Goal: Information Seeking & Learning: Check status

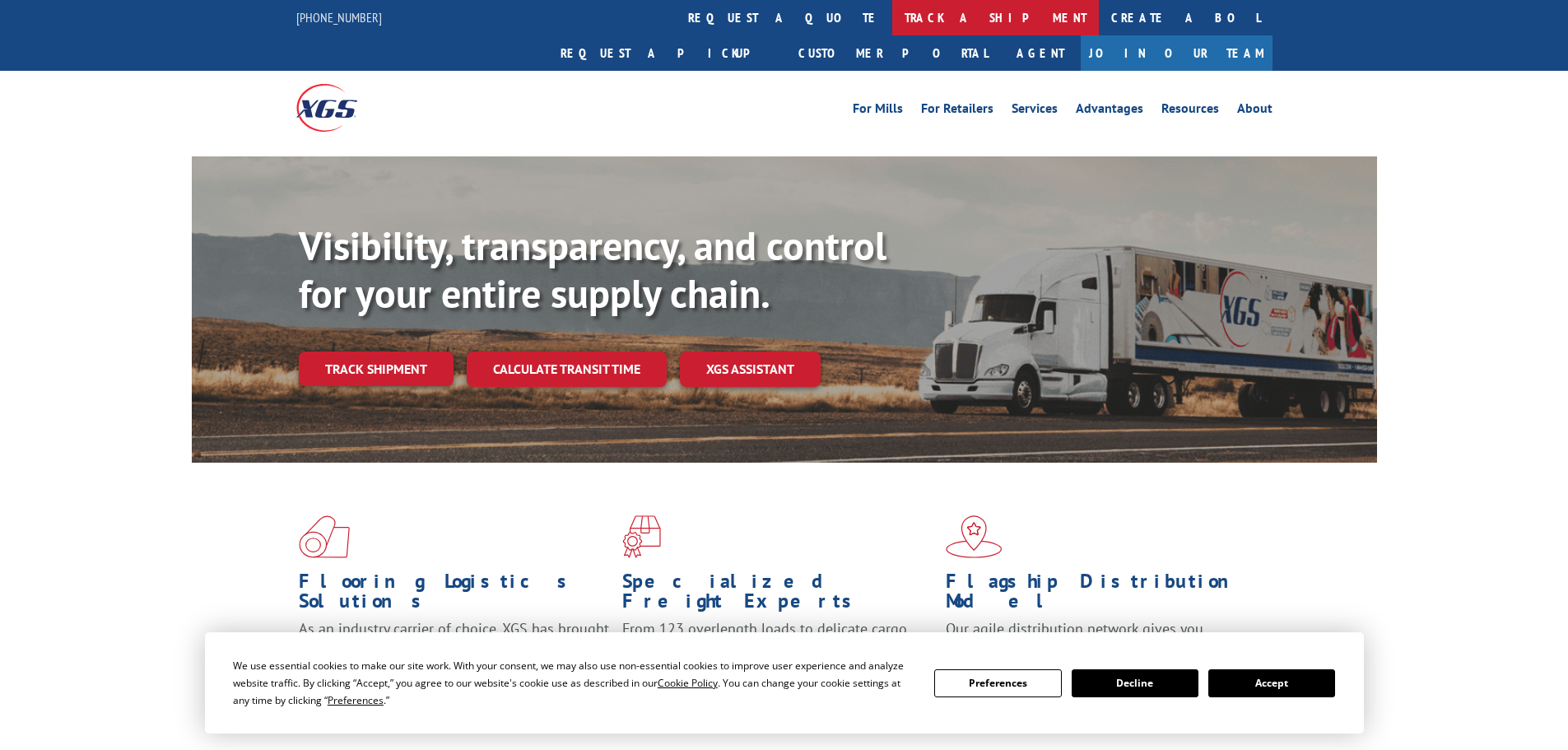
click at [892, 22] on link "track a shipment" at bounding box center [995, 18] width 206 height 36
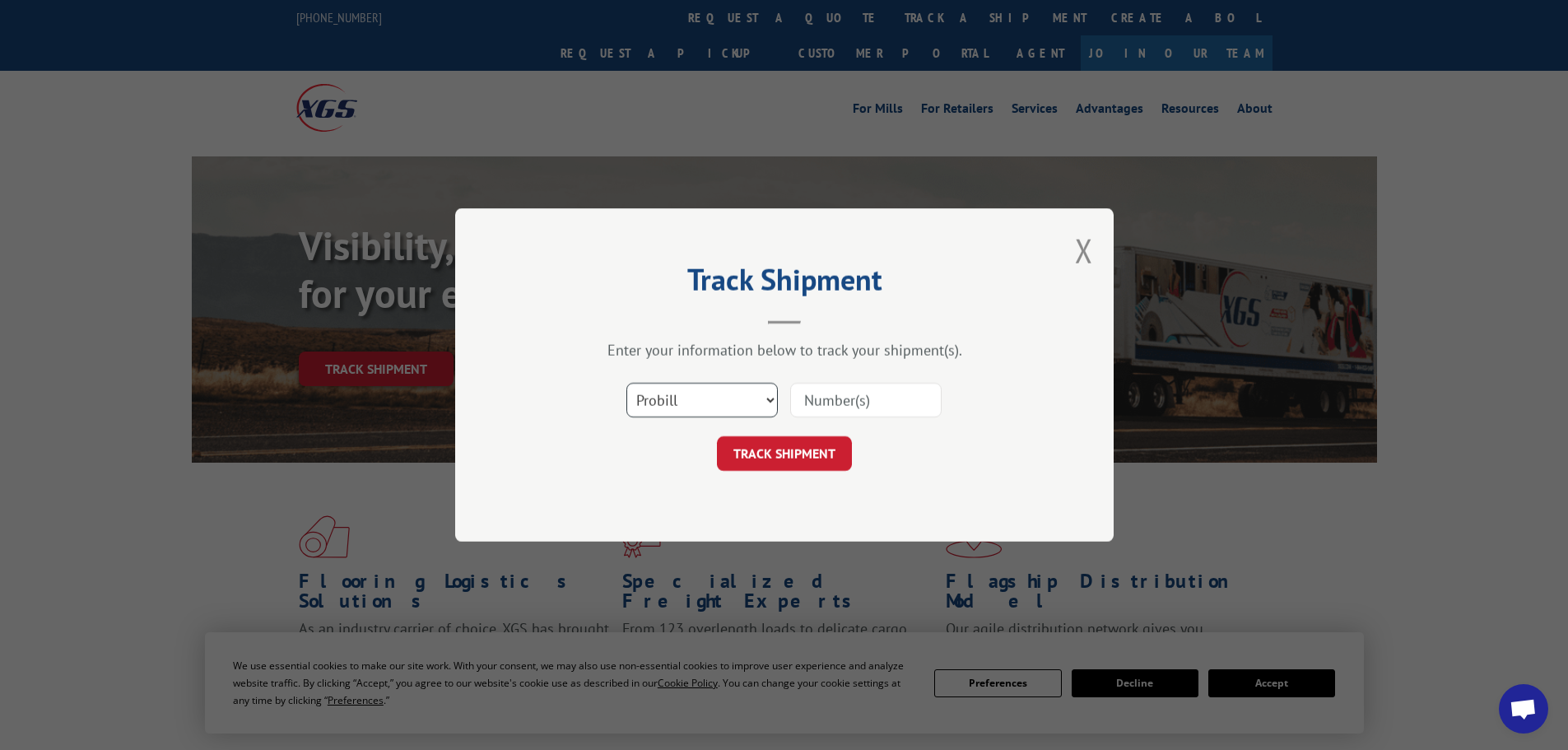
drag, startPoint x: 701, startPoint y: 403, endPoint x: 693, endPoint y: 411, distance: 11.3
click at [701, 403] on select "Select category... Probill BOL PO" at bounding box center [701, 399] width 151 height 35
select select "bol"
click at [626, 382] on select "Select category... Probill BOL PO" at bounding box center [701, 399] width 151 height 35
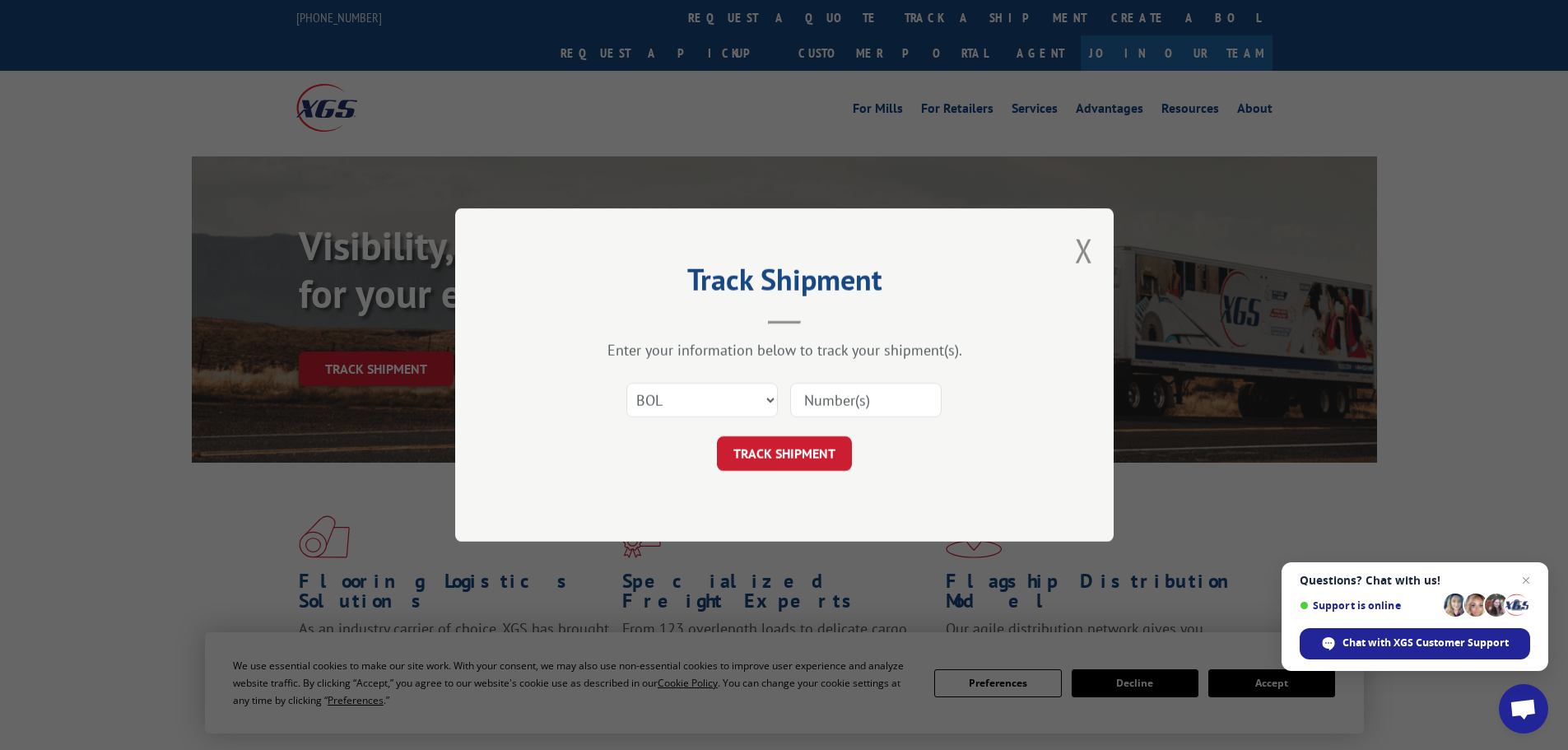
click at [813, 394] on input at bounding box center [866, 399] width 151 height 35
paste input "5180000"
type input "5180000"
click at [812, 461] on button "TRACK SHIPMENT" at bounding box center [784, 453] width 135 height 35
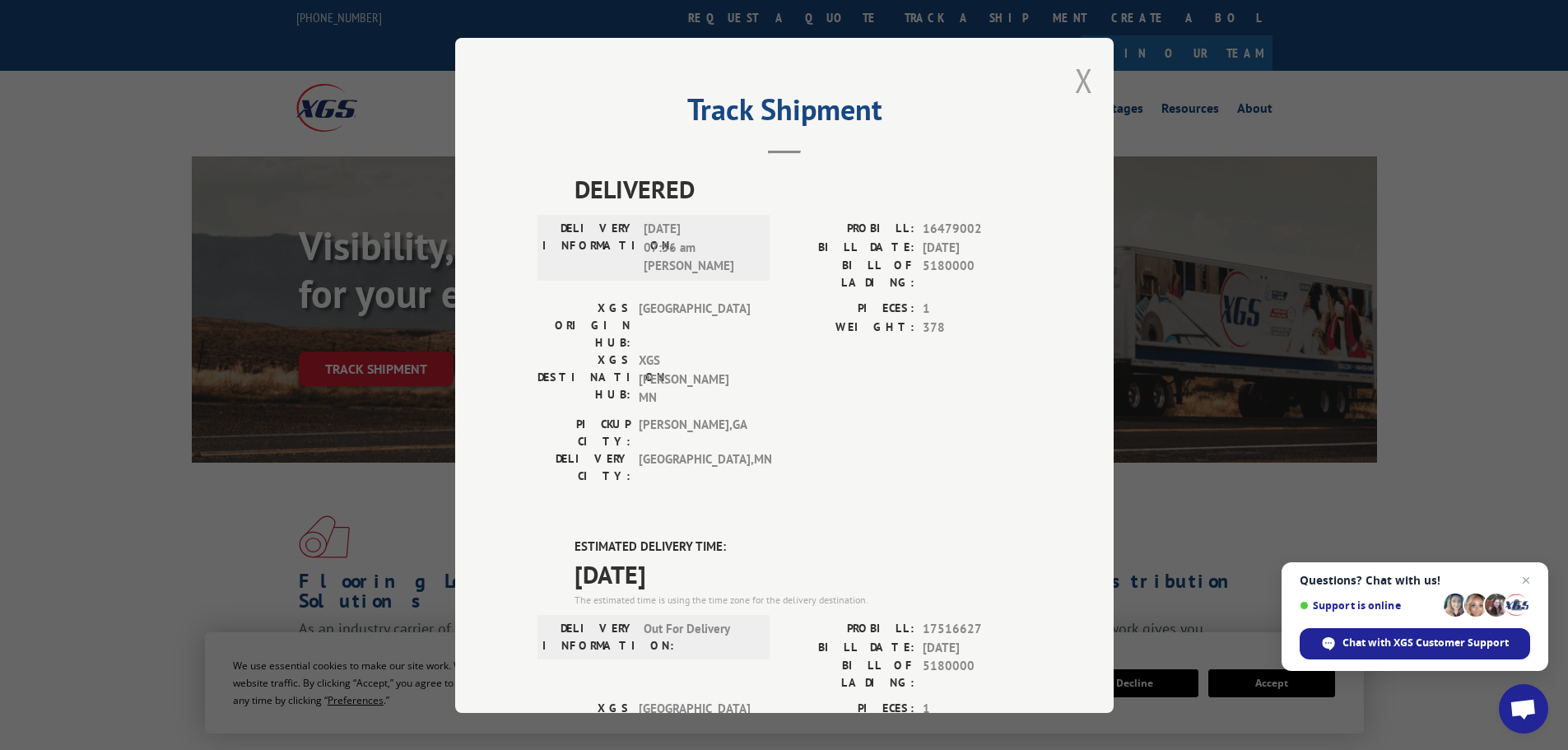
click at [1081, 76] on button "Close modal" at bounding box center [1084, 80] width 18 height 43
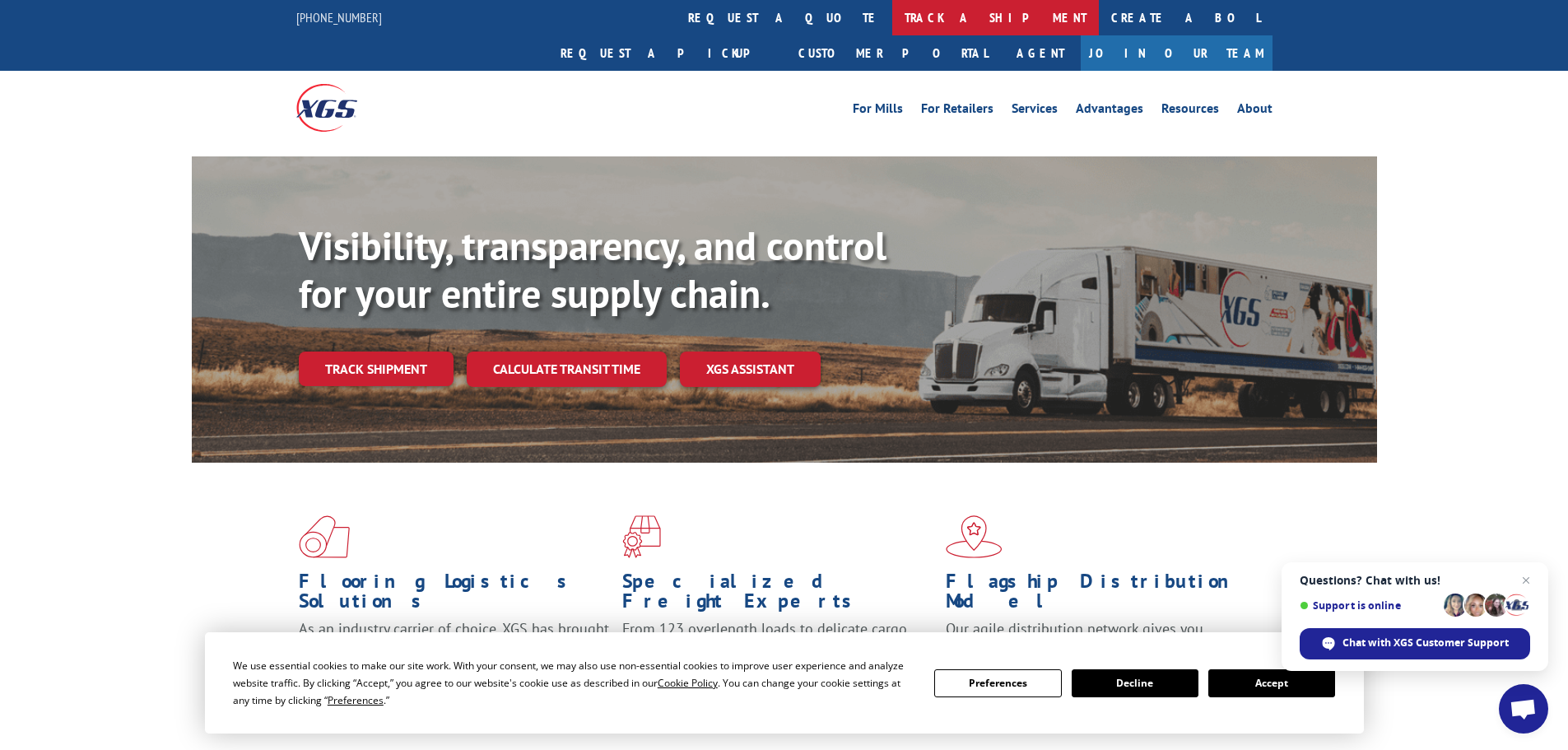
click at [892, 14] on link "track a shipment" at bounding box center [995, 18] width 206 height 36
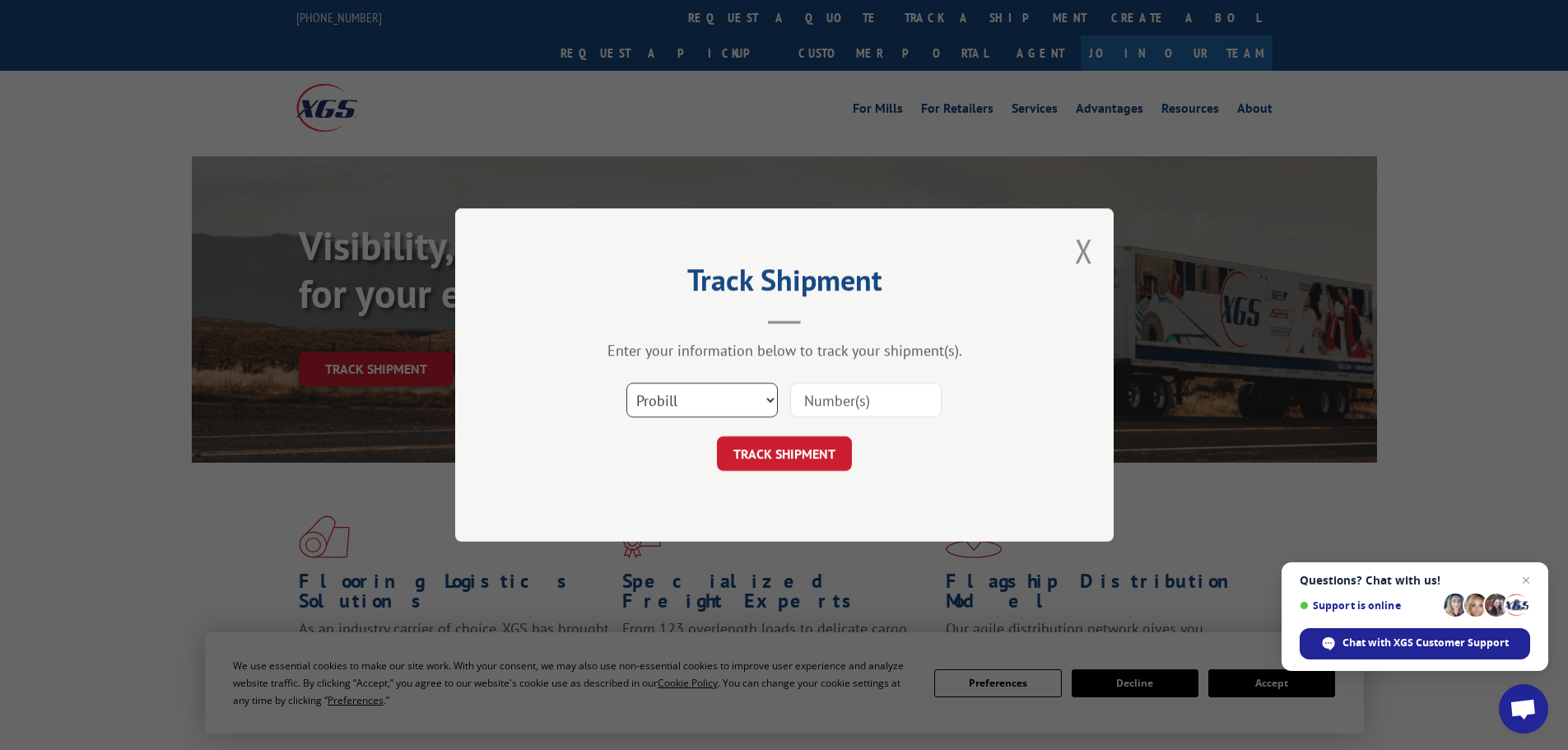
click at [686, 404] on select "Select category... Probill BOL PO" at bounding box center [701, 399] width 151 height 35
select select "bol"
click at [626, 382] on select "Select category... Probill BOL PO" at bounding box center [701, 399] width 151 height 35
click at [835, 396] on input at bounding box center [866, 399] width 151 height 35
paste input "5195294"
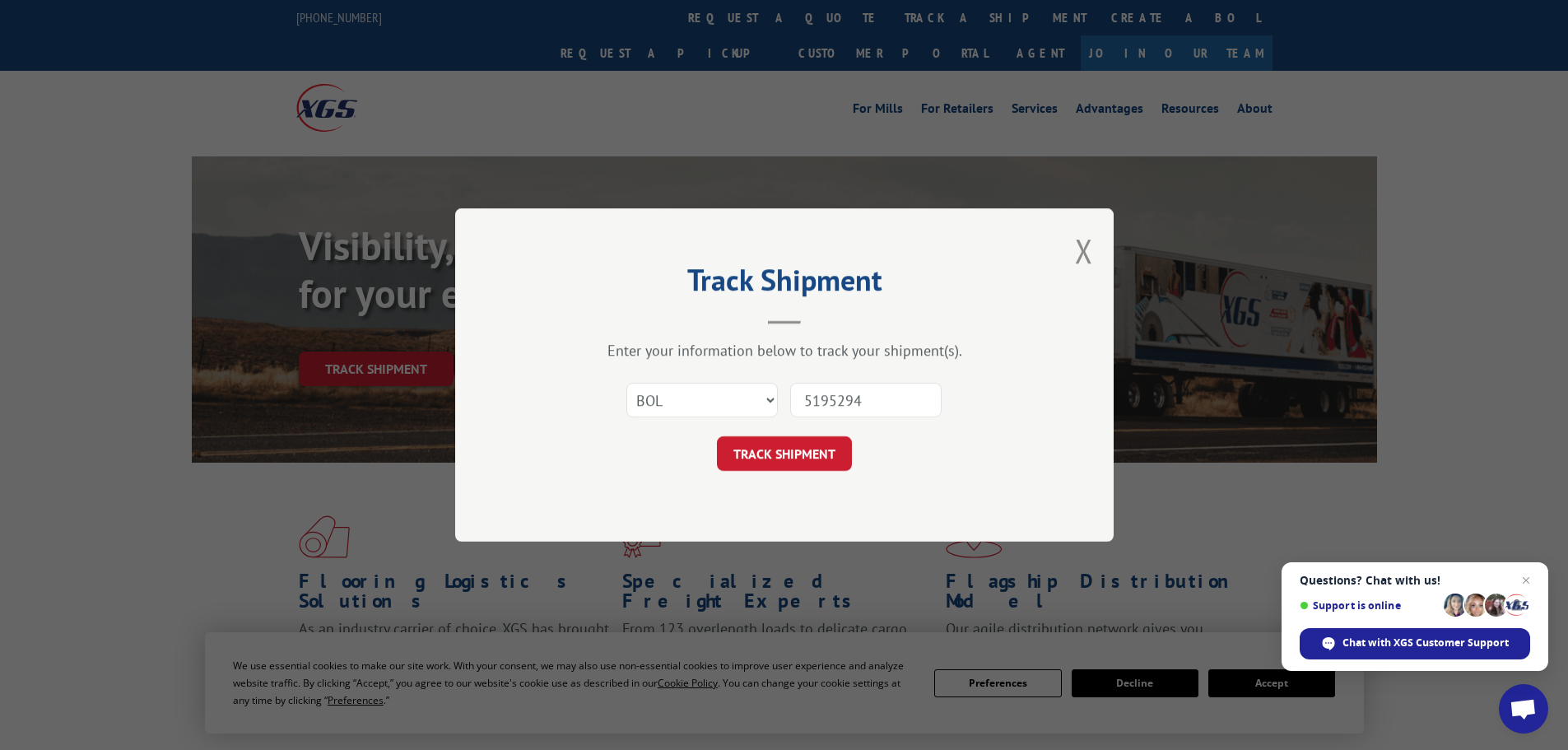
click at [805, 397] on input "5195294" at bounding box center [866, 399] width 151 height 35
type input "5195294"
click at [817, 447] on button "TRACK SHIPMENT" at bounding box center [784, 453] width 135 height 35
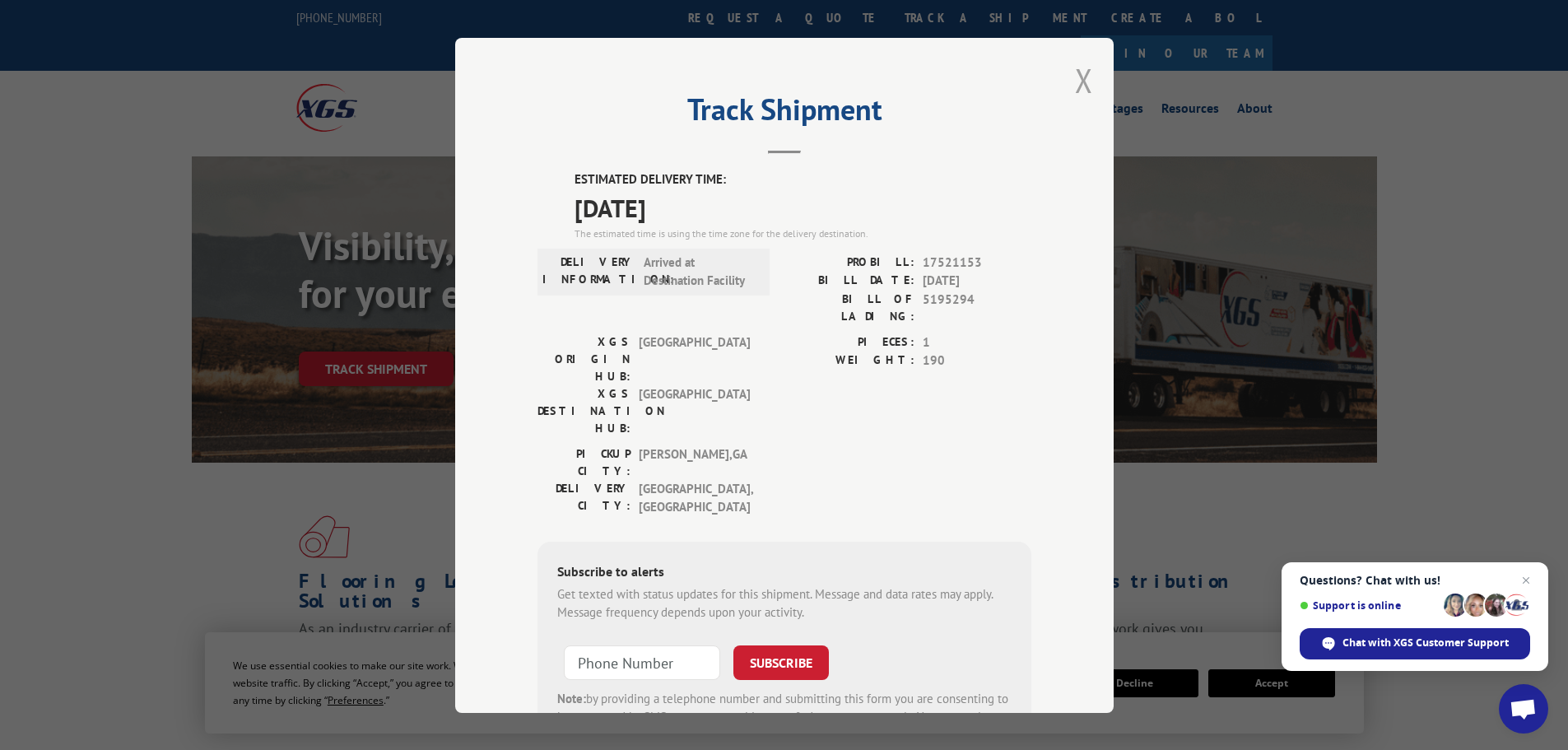
click at [1083, 76] on button "Close modal" at bounding box center [1084, 80] width 18 height 43
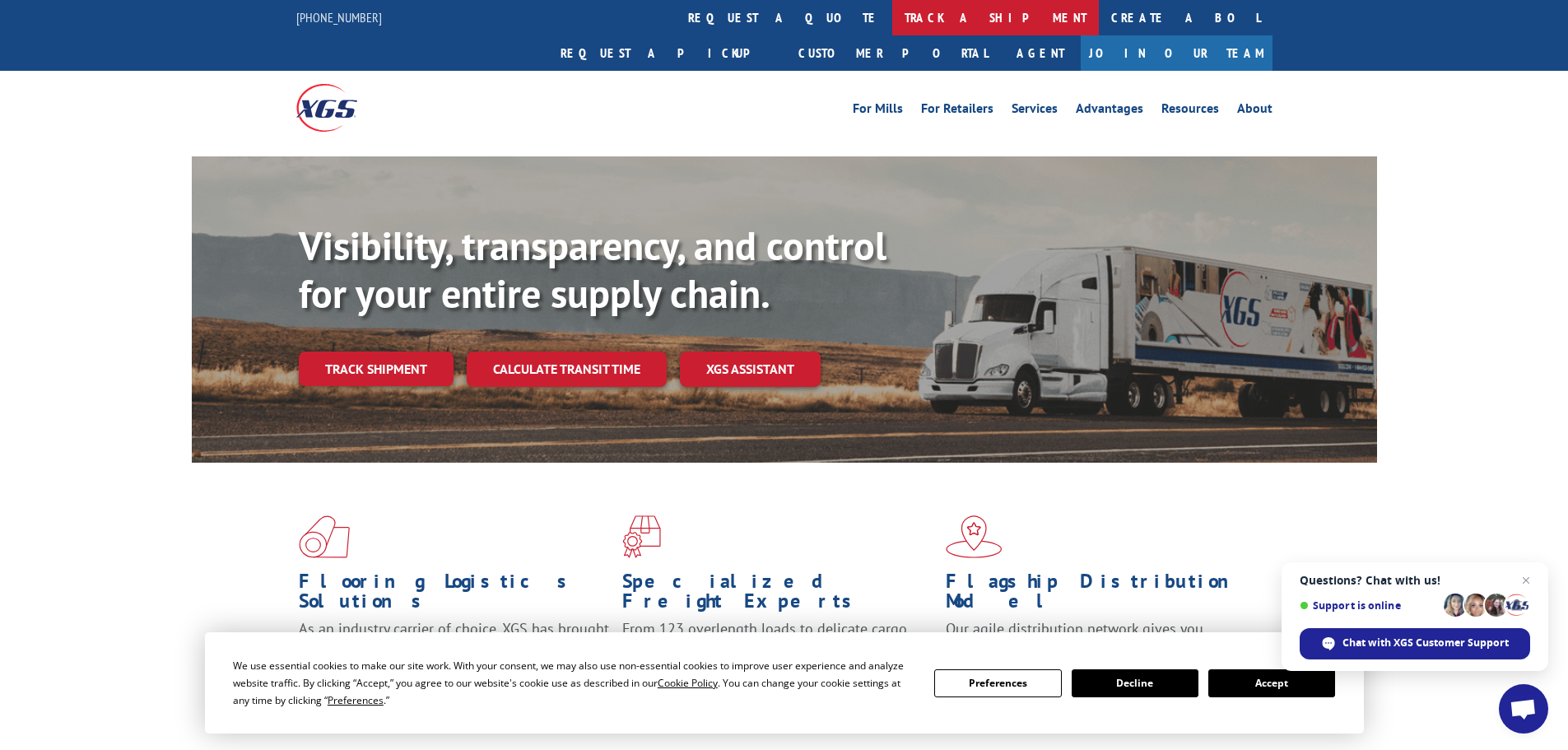
click at [892, 12] on link "track a shipment" at bounding box center [995, 18] width 206 height 36
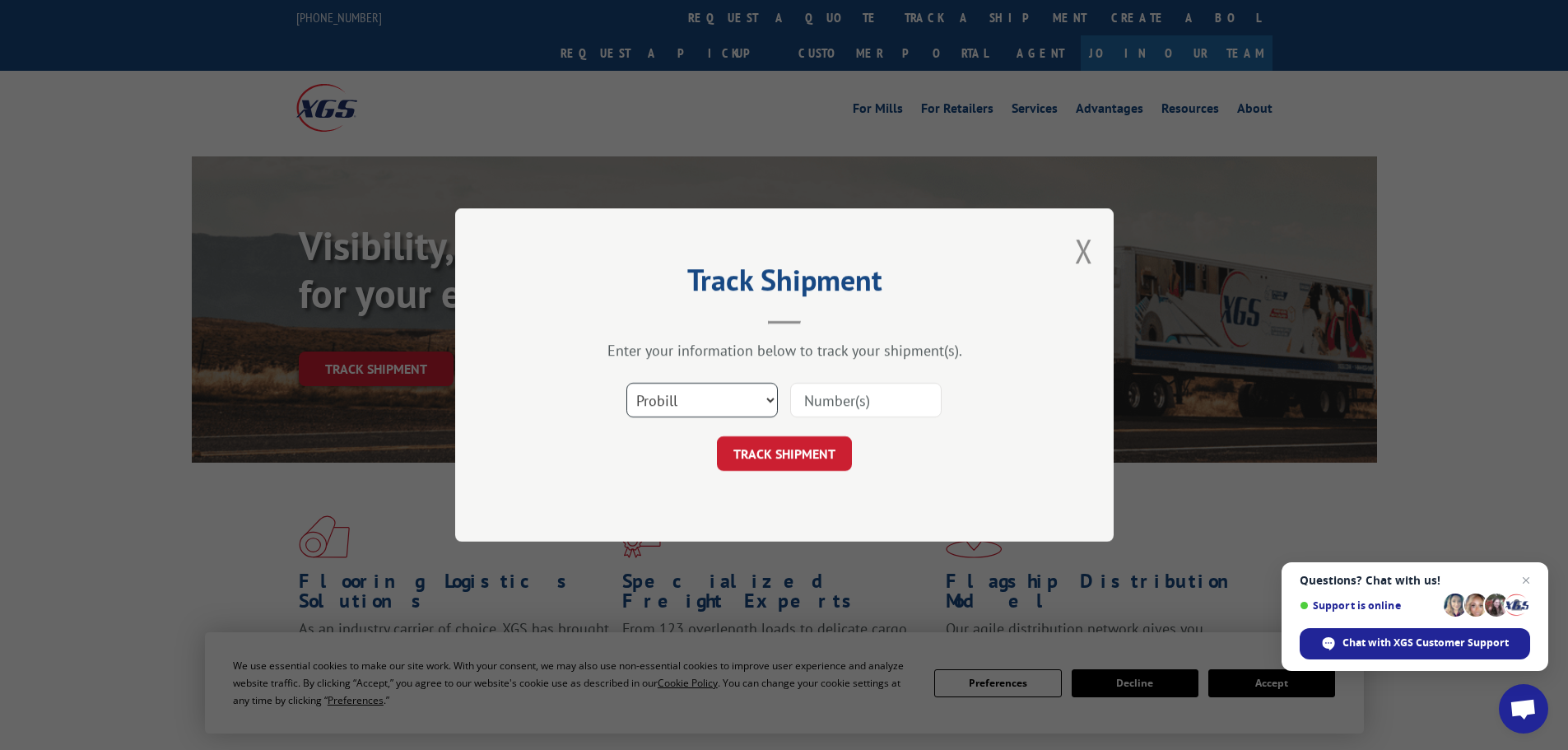
click at [678, 398] on select "Select category... Probill BOL PO" at bounding box center [701, 399] width 151 height 35
select select "bol"
click at [626, 382] on select "Select category... Probill BOL PO" at bounding box center [701, 399] width 151 height 35
click at [829, 388] on input at bounding box center [866, 399] width 151 height 35
paste input "6014264 P"
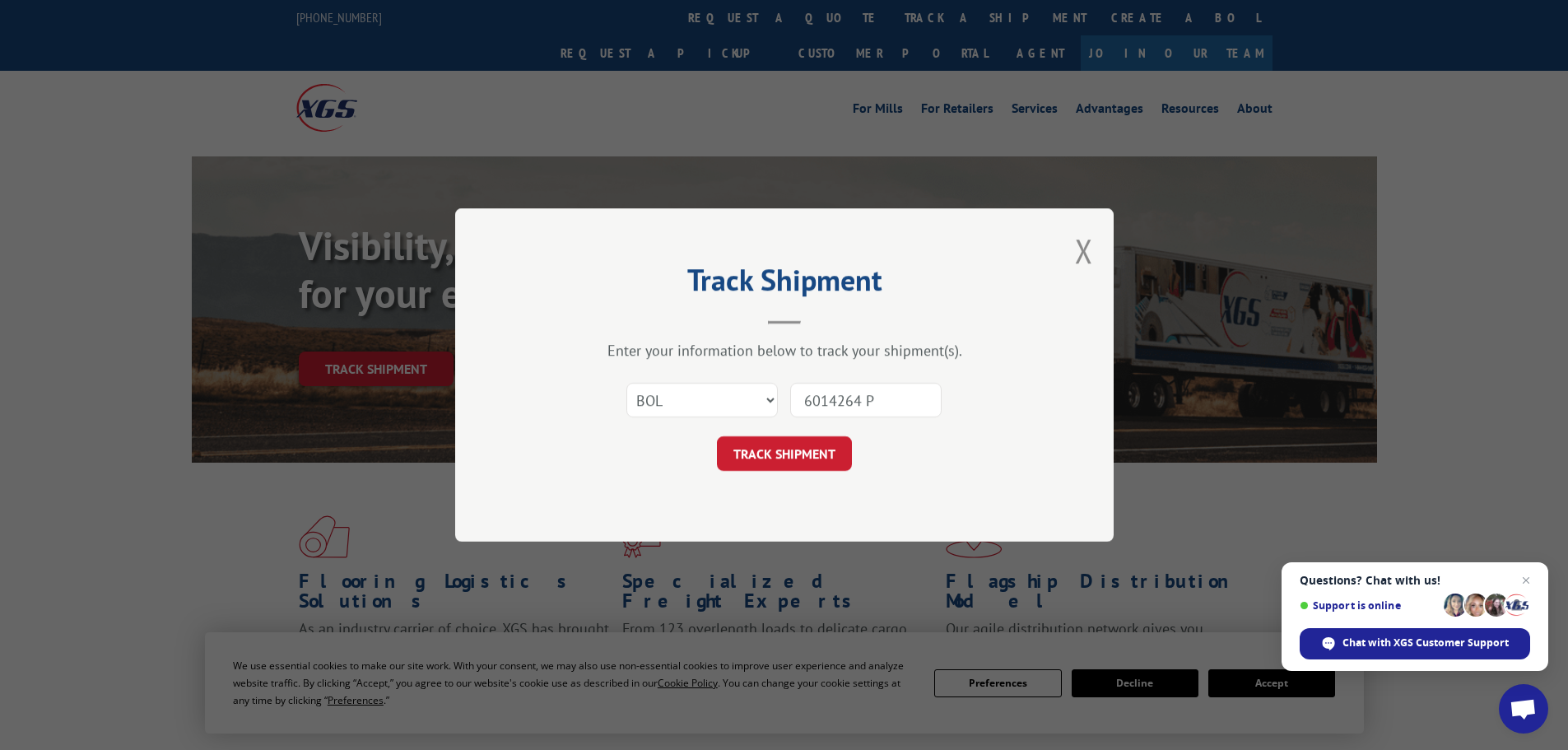
click at [810, 401] on input "6014264 P" at bounding box center [866, 399] width 151 height 35
click at [878, 396] on input "6014264" at bounding box center [866, 399] width 151 height 35
type input "6014264"
click at [790, 455] on button "TRACK SHIPMENT" at bounding box center [784, 453] width 135 height 35
